Goal: Obtain resource: Obtain resource

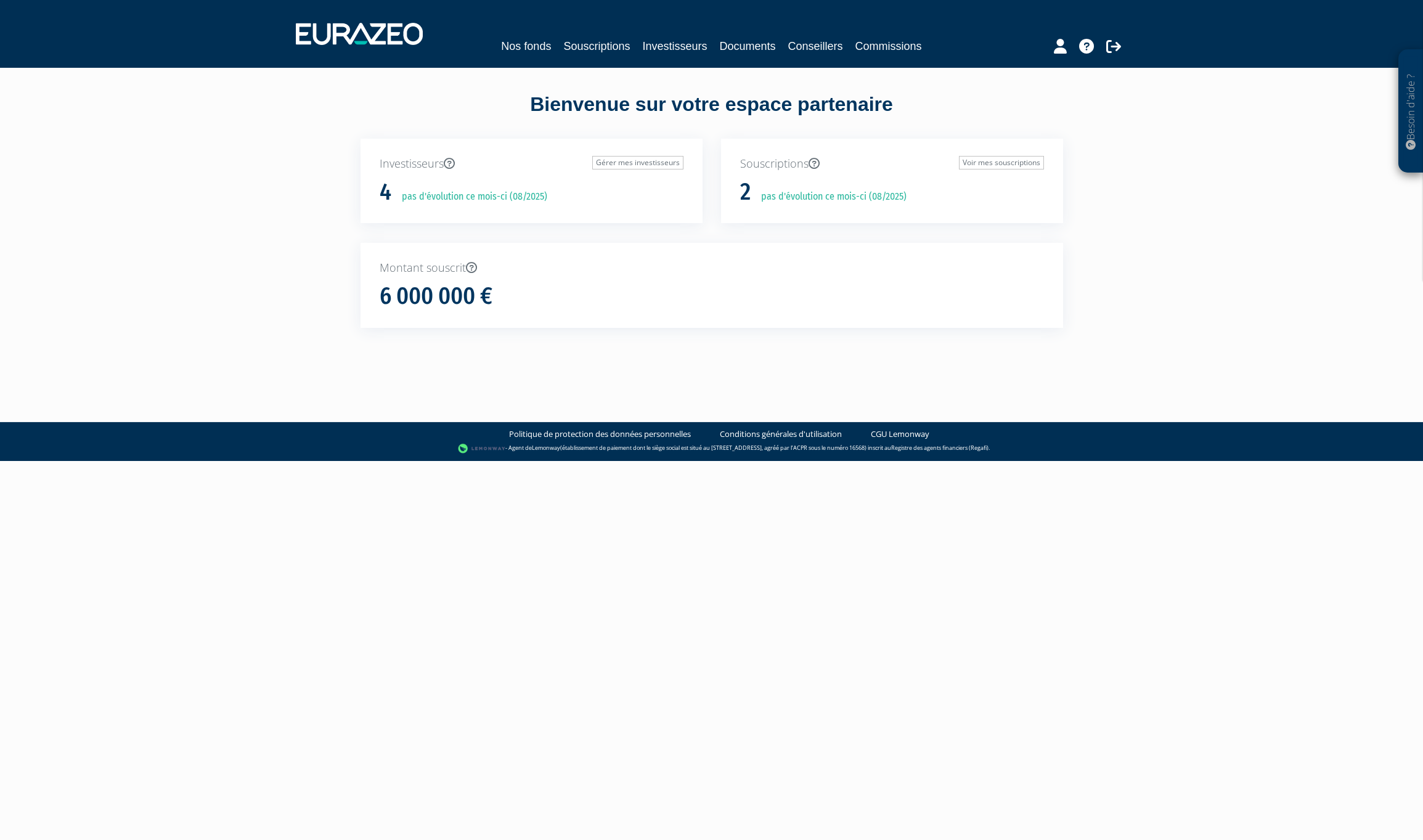
click at [748, 34] on div "Nos fonds Souscriptions Investisseurs Documents Conseillers Commissions" at bounding box center [711, 34] width 850 height 46
click at [748, 52] on link "Documents" at bounding box center [748, 47] width 56 height 17
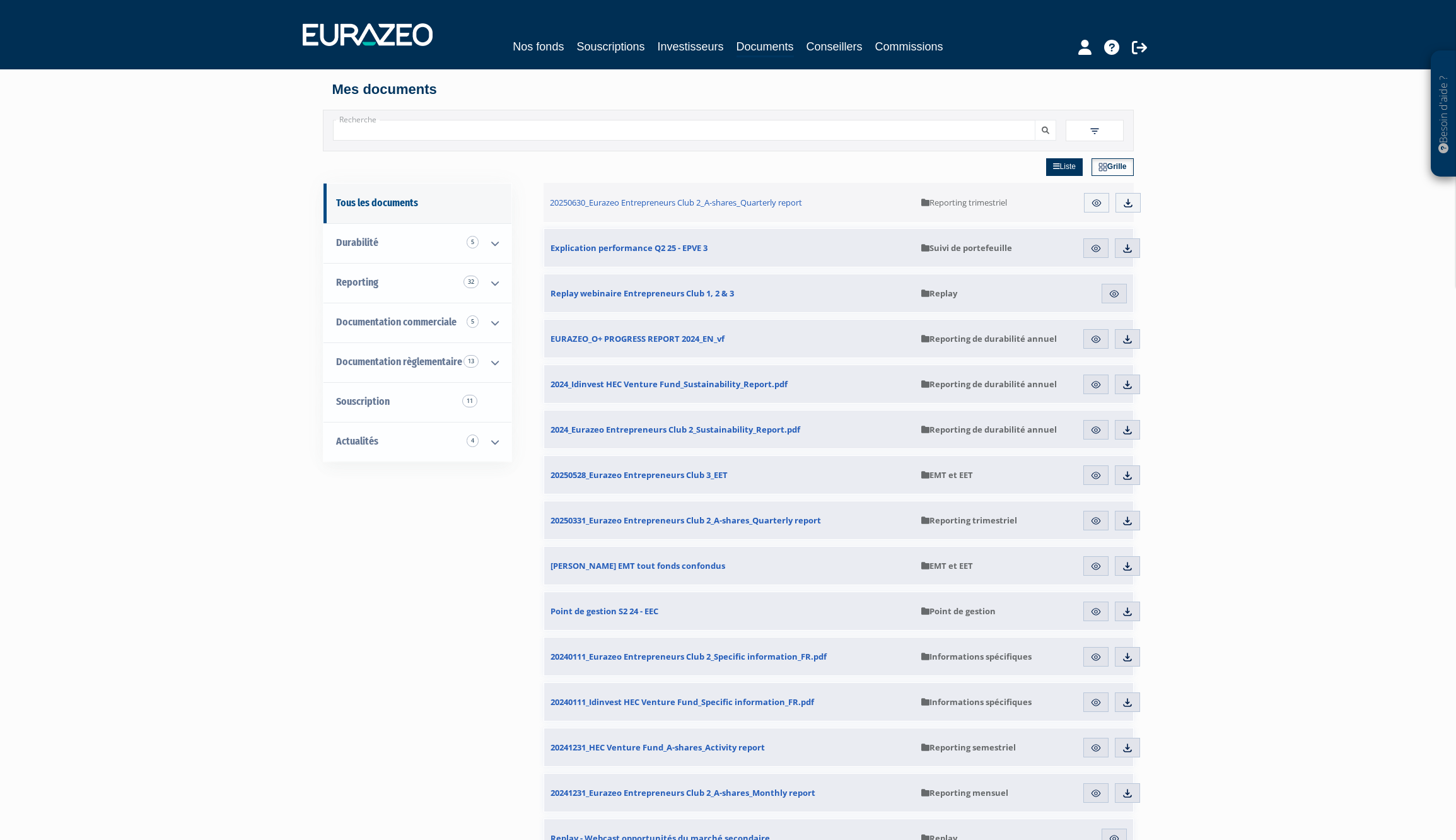
click at [479, 313] on icon at bounding box center [495, 323] width 33 height 39
click at [479, 283] on icon at bounding box center [495, 283] width 33 height 39
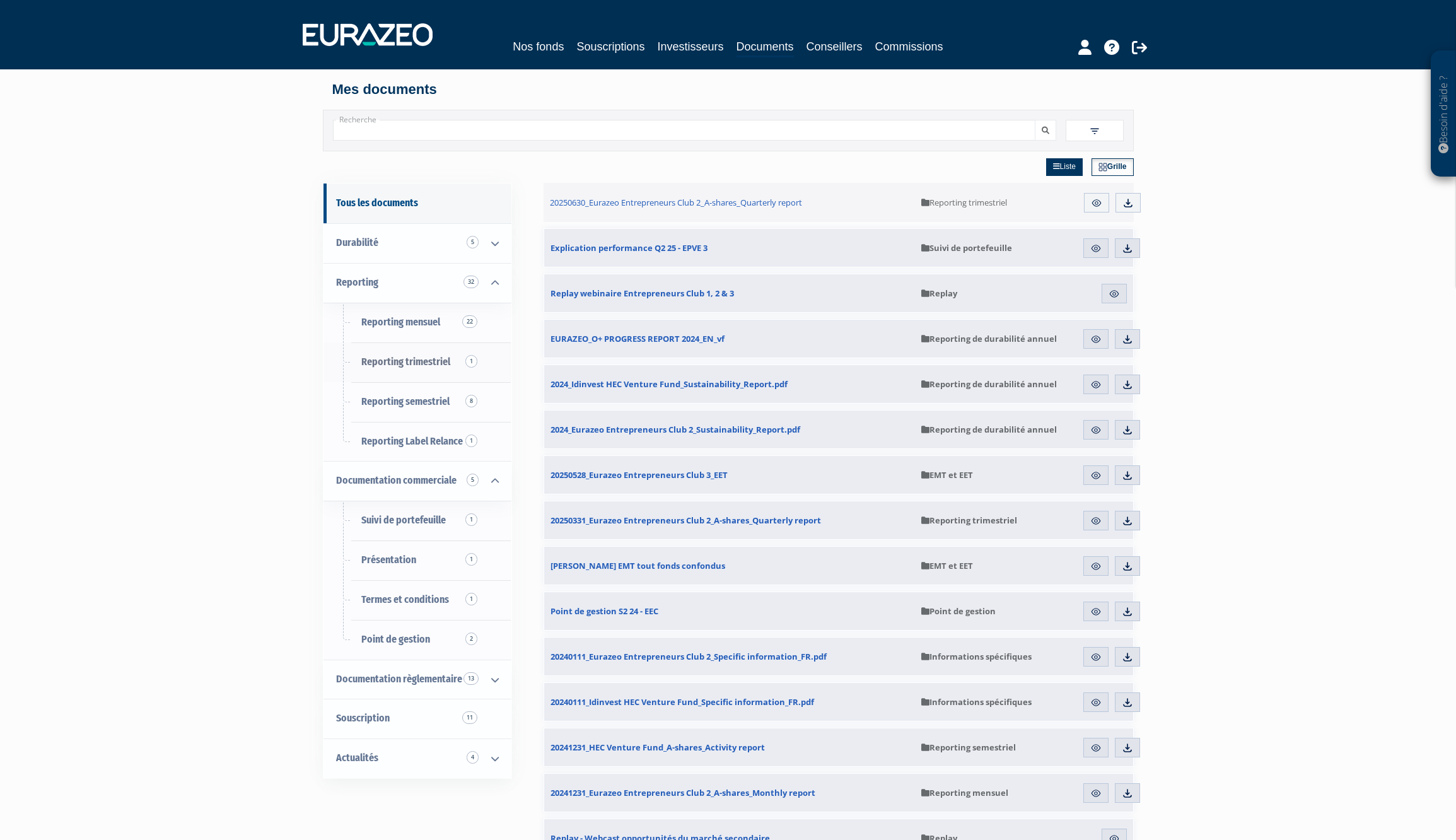
click at [413, 357] on span "Reporting trimestriel 1" at bounding box center [406, 361] width 89 height 12
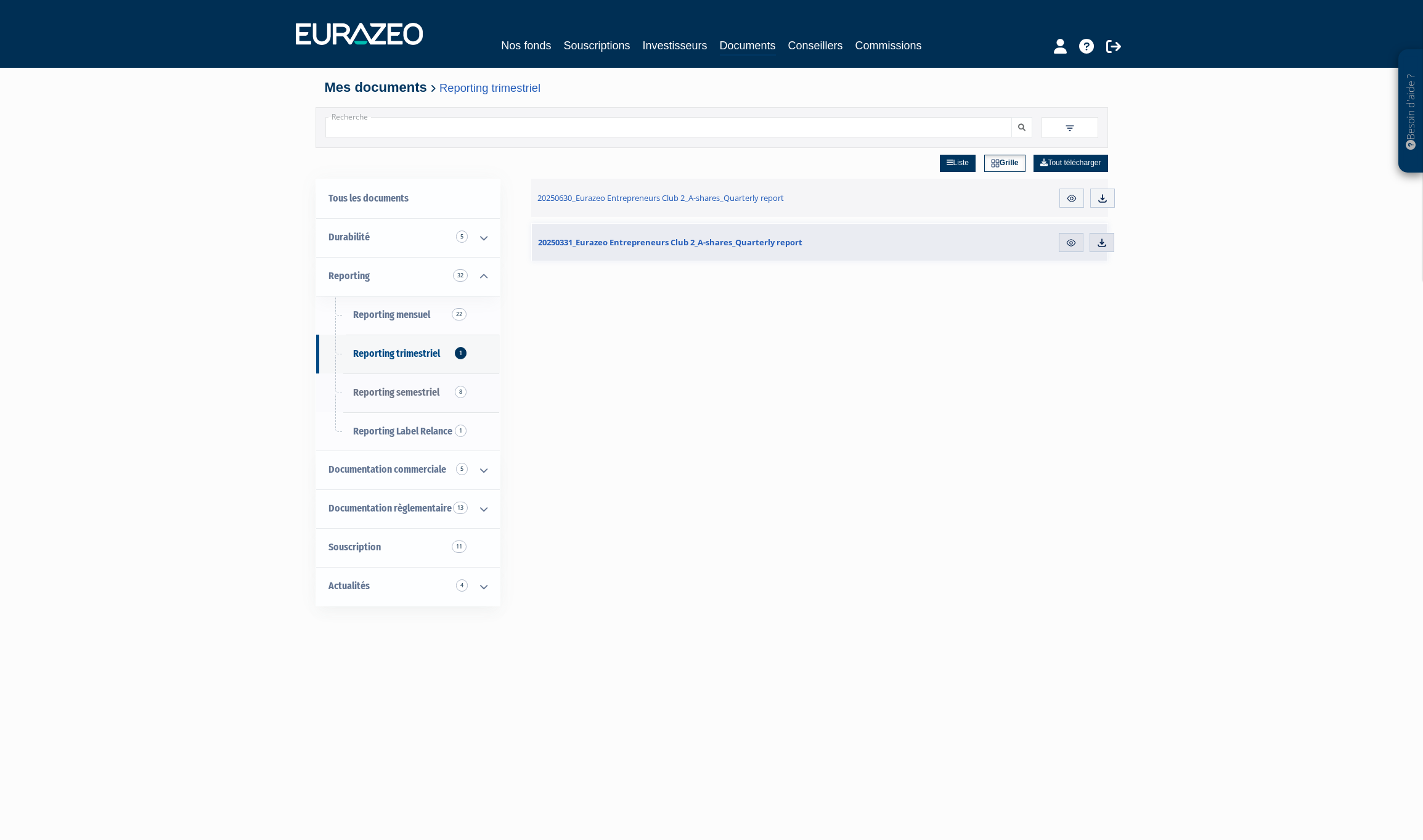
click at [409, 386] on span "Reporting semestriel 8" at bounding box center [396, 392] width 86 height 12
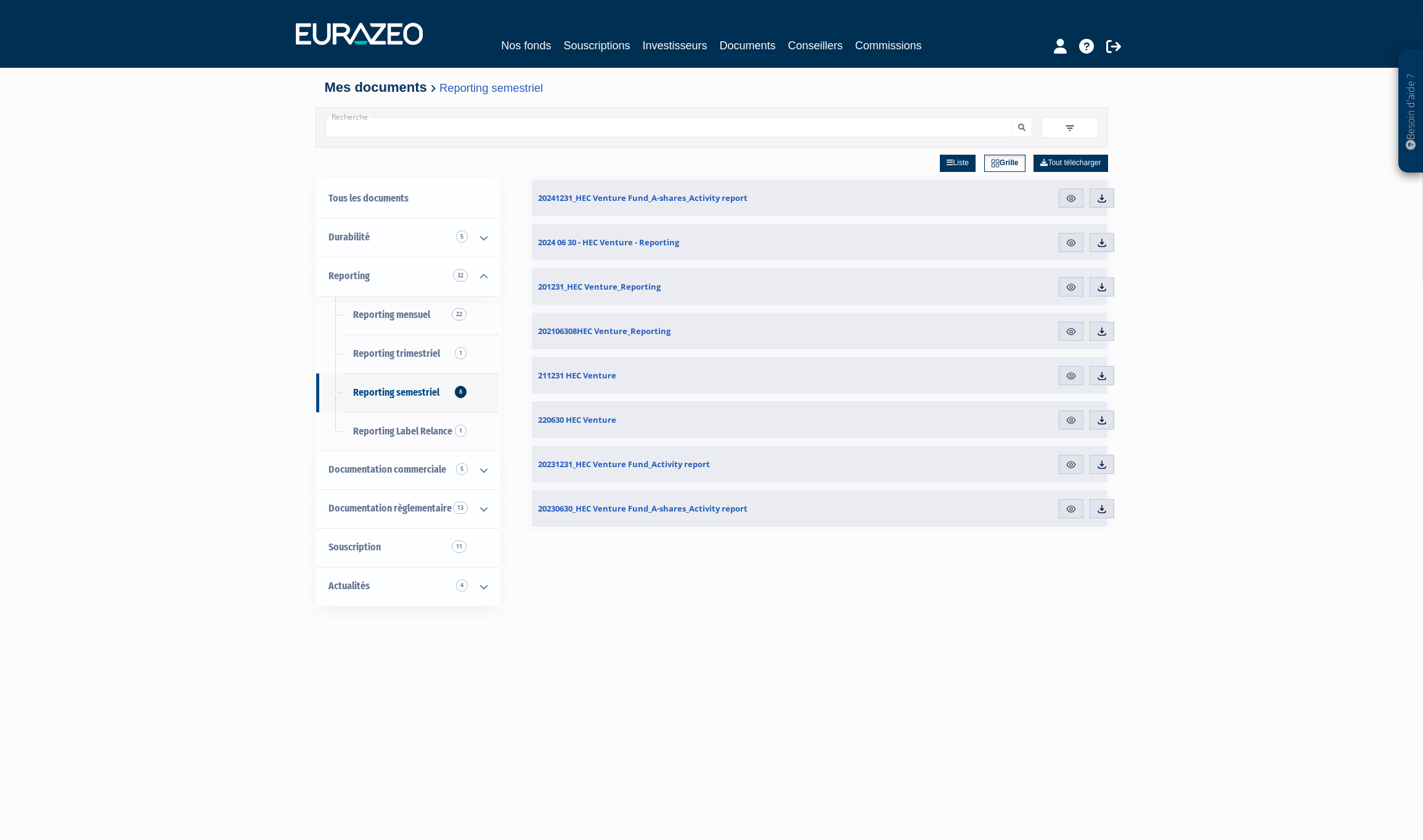
click at [1113, 49] on icon at bounding box center [1113, 46] width 15 height 15
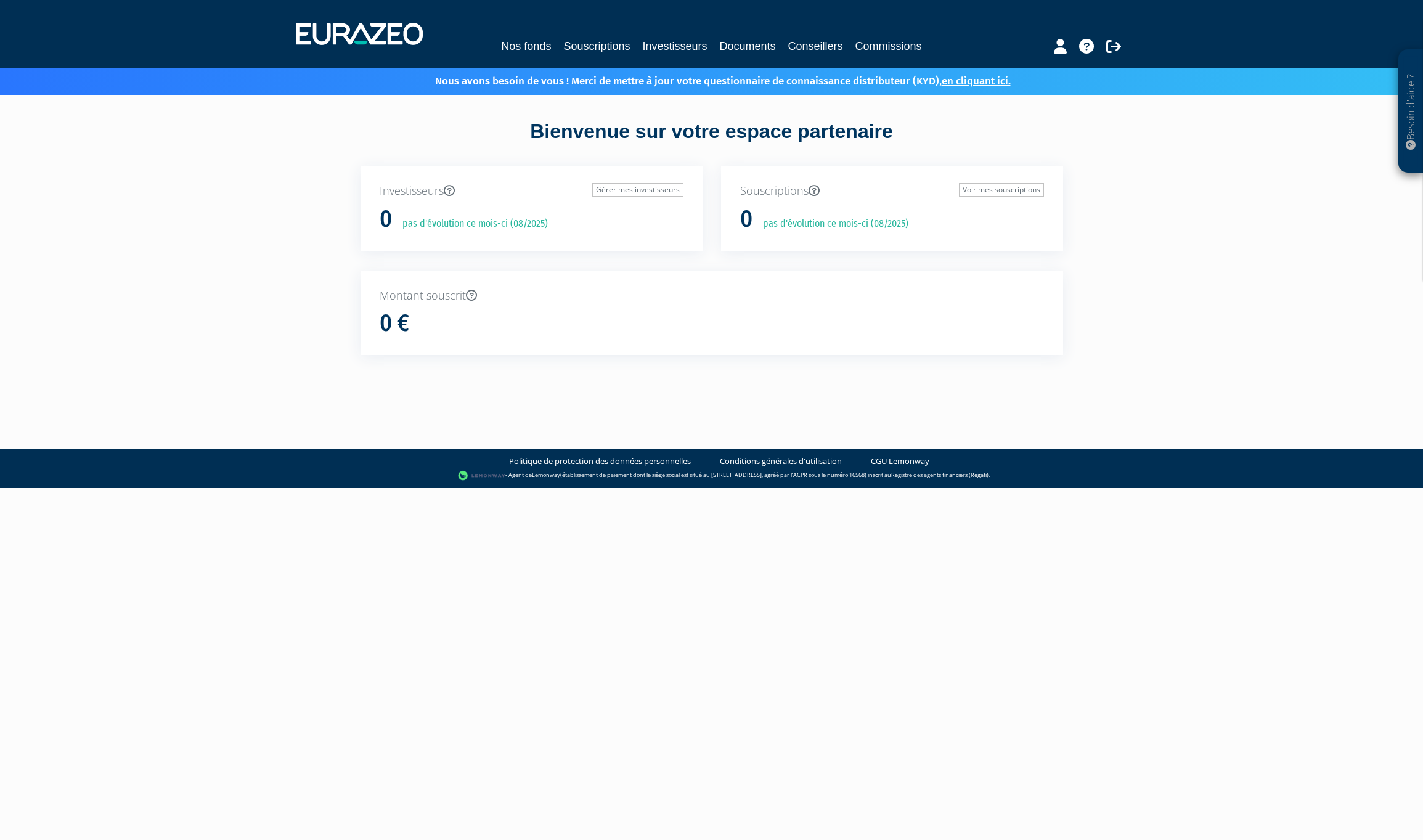
click at [729, 54] on link "Documents" at bounding box center [748, 47] width 56 height 17
